Goal: Information Seeking & Learning: Learn about a topic

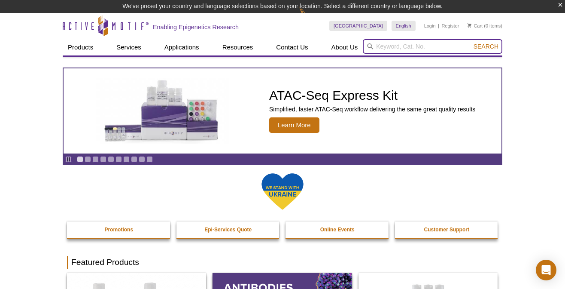
click at [383, 48] on input "search" at bounding box center [433, 46] width 140 height 15
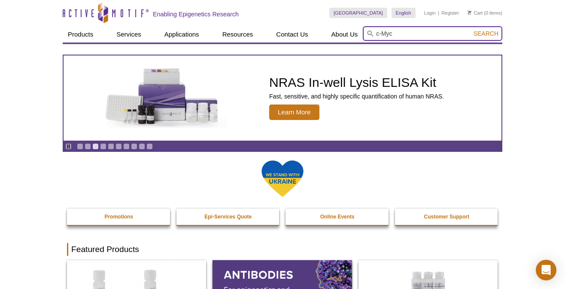
type input "c-Myc"
click at [471, 30] on button "Search" at bounding box center [486, 34] width 30 height 8
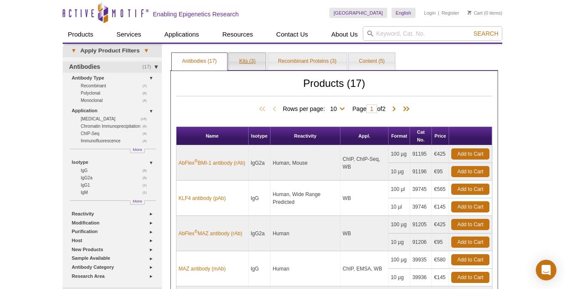
click at [238, 61] on link "Kits (3)" at bounding box center [247, 61] width 37 height 17
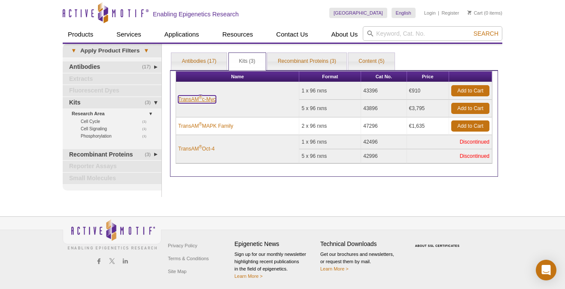
click at [192, 100] on link "TransAM ® c-Myc" at bounding box center [197, 99] width 38 height 8
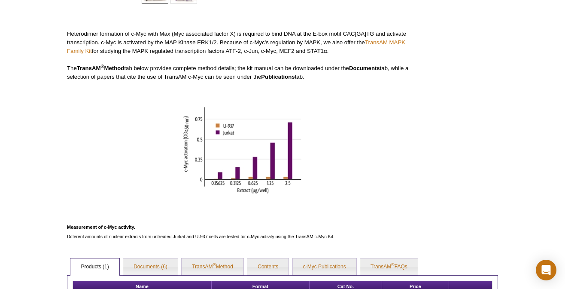
scroll to position [369, 0]
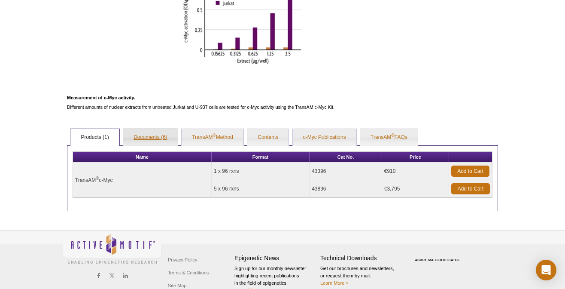
click at [152, 134] on link "Documents (6)" at bounding box center [150, 137] width 55 height 17
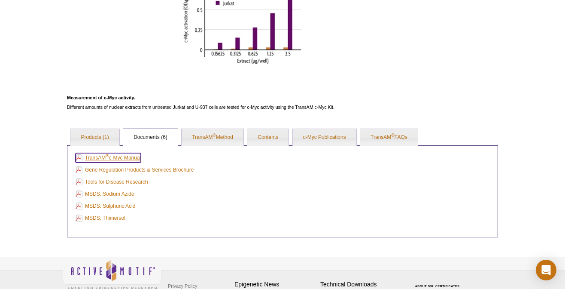
click at [118, 156] on link "TransAM ® c-Myc Manual" at bounding box center [108, 157] width 65 height 9
